Goal: Task Accomplishment & Management: Complete application form

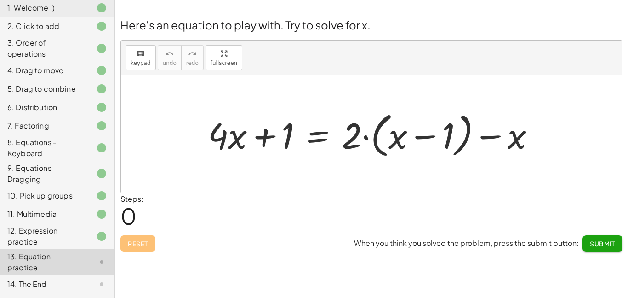
scroll to position [101, 0]
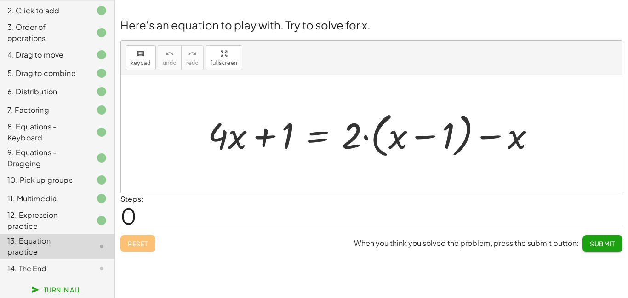
click at [75, 289] on span "Turn In All" at bounding box center [57, 289] width 48 height 8
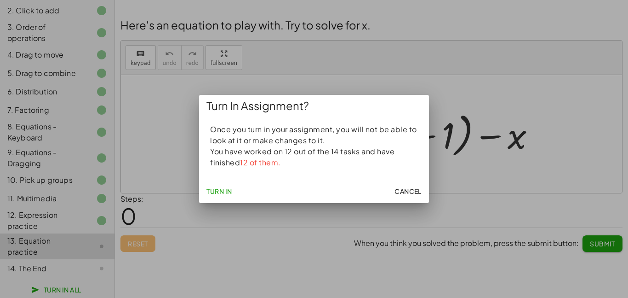
drag, startPoint x: 407, startPoint y: 184, endPoint x: 293, endPoint y: 154, distance: 118.2
click at [293, 154] on div "Turn In Assignment? Once you turn in your assignment, you will not be able to l…" at bounding box center [314, 149] width 230 height 109
click at [235, 192] on button "Turn In" at bounding box center [219, 191] width 33 height 17
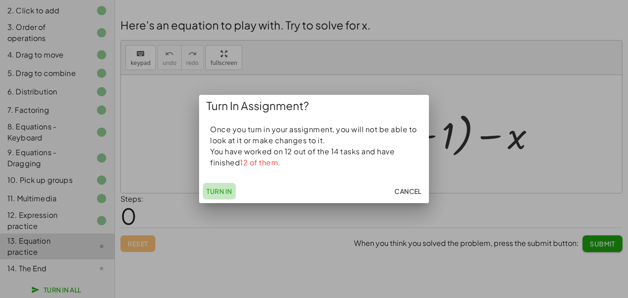
click at [235, 192] on button "Turn In" at bounding box center [219, 191] width 33 height 17
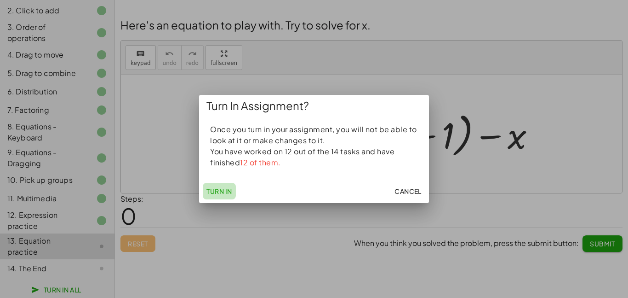
click at [235, 192] on button "Turn In" at bounding box center [219, 191] width 33 height 17
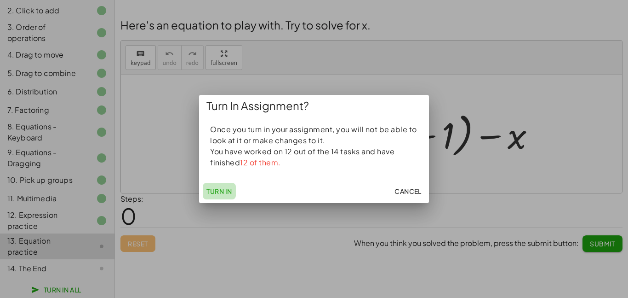
click at [235, 192] on button "Turn In" at bounding box center [219, 191] width 33 height 17
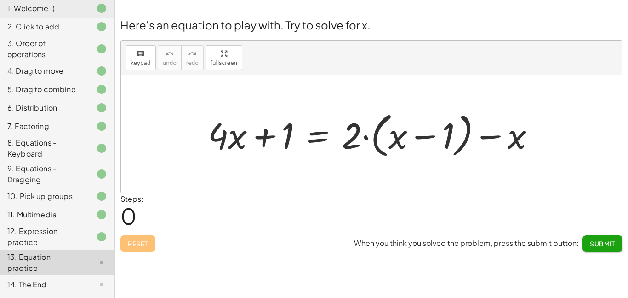
scroll to position [101, 0]
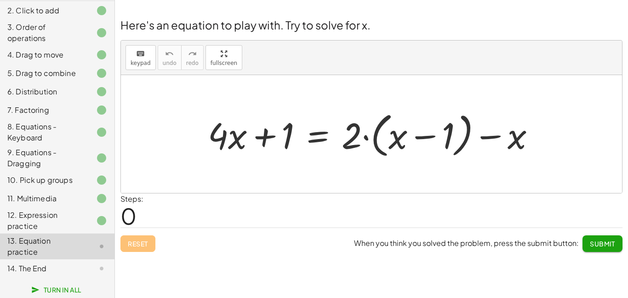
click at [64, 297] on button "Turn In All" at bounding box center [57, 289] width 63 height 17
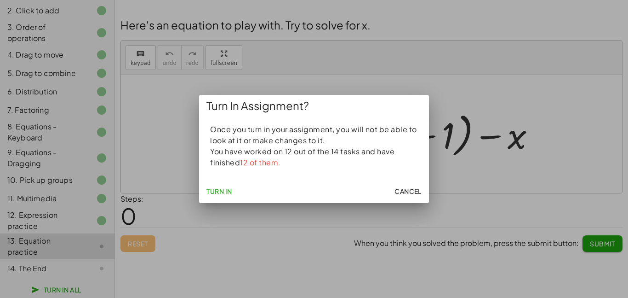
click at [227, 196] on button "Turn In" at bounding box center [219, 191] width 33 height 17
click at [77, 246] on div at bounding box center [314, 149] width 628 height 298
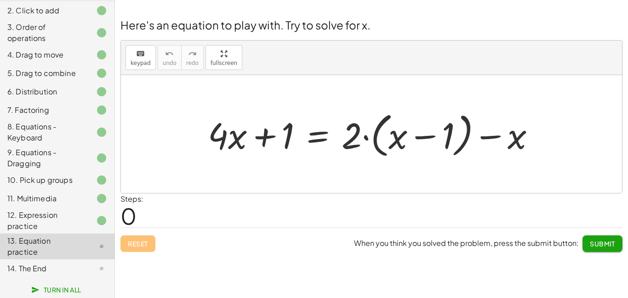
click at [27, 241] on div "13. Equation practice" at bounding box center [44, 246] width 74 height 22
click at [591, 235] on div "When you think you solved the problem, press the submit button: Submit" at bounding box center [488, 240] width 269 height 24
click at [591, 235] on button "Submit" at bounding box center [603, 243] width 40 height 17
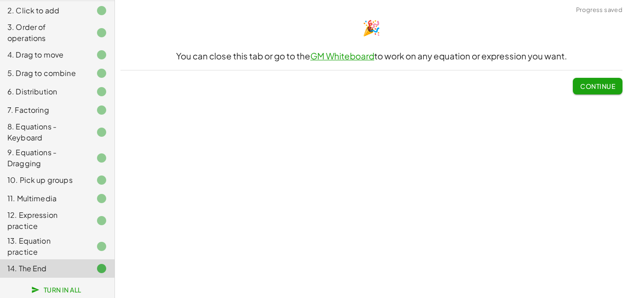
click at [576, 80] on button "Continue" at bounding box center [598, 86] width 50 height 17
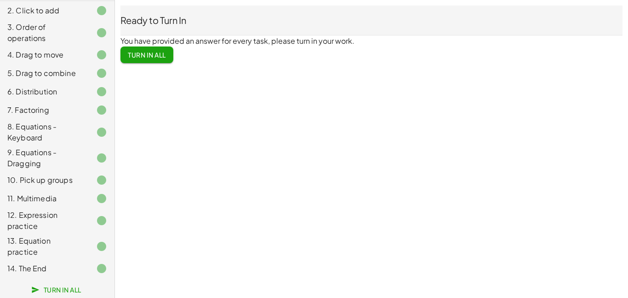
click at [145, 60] on button "Turn In All" at bounding box center [147, 54] width 53 height 17
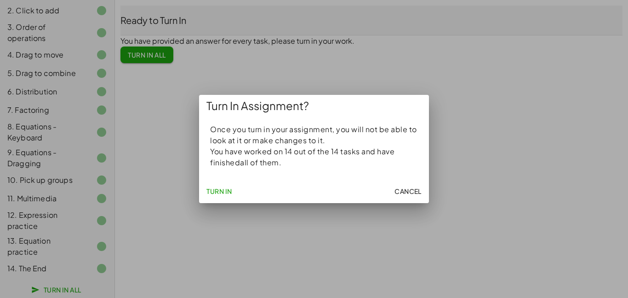
click at [230, 192] on span "Turn In" at bounding box center [220, 191] width 26 height 8
